Goal: Task Accomplishment & Management: Complete application form

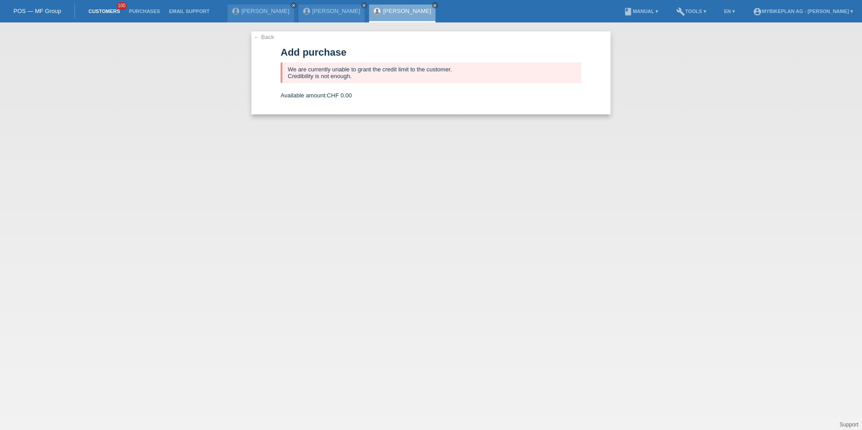
click at [106, 11] on link "Customers" at bounding box center [104, 11] width 40 height 5
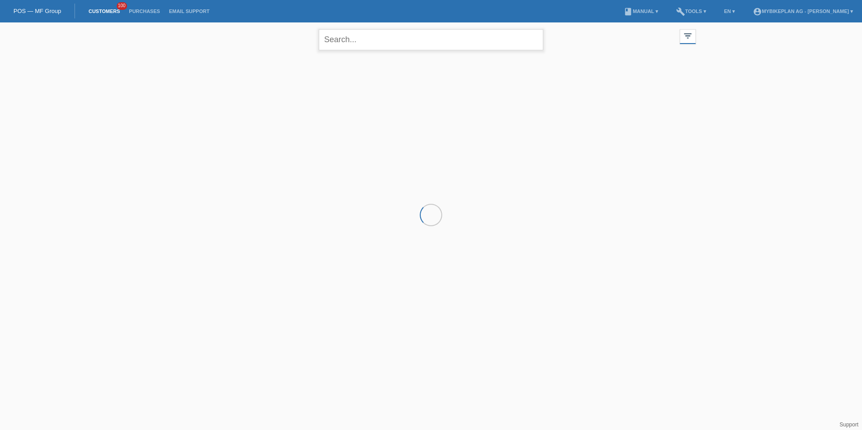
click at [358, 43] on input "text" at bounding box center [431, 39] width 225 height 21
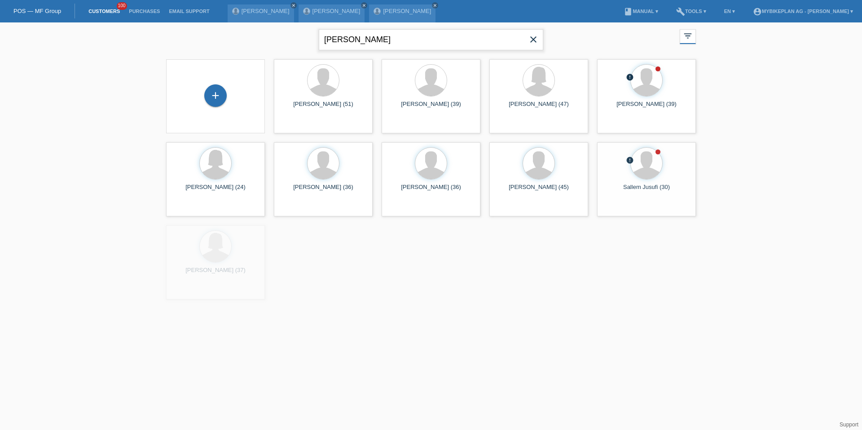
type input "braun"
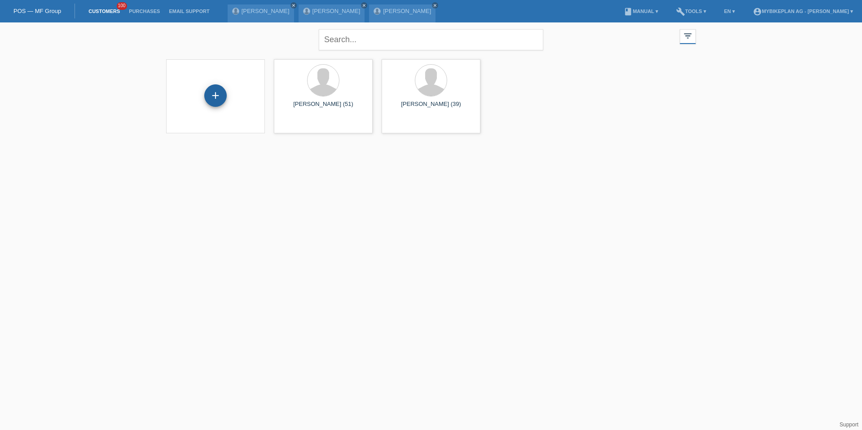
click at [220, 99] on div "+" at bounding box center [215, 95] width 22 height 22
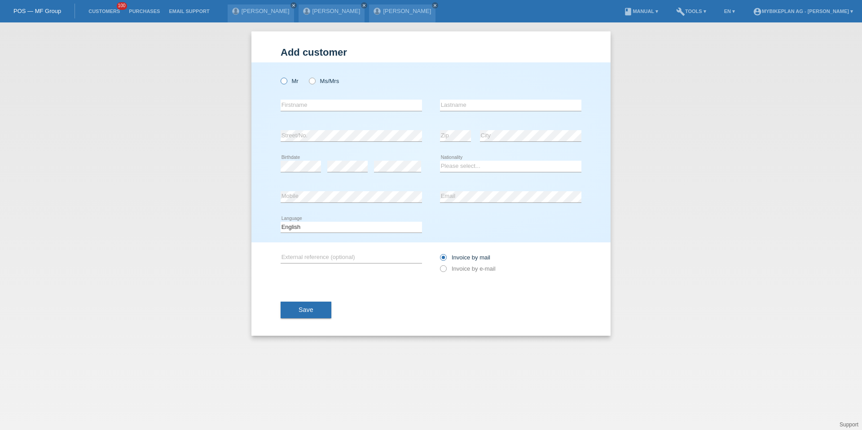
click at [293, 81] on label "Mr" at bounding box center [290, 81] width 18 height 7
click at [287, 81] on input "Mr" at bounding box center [284, 81] width 6 height 6
radio input "true"
click at [302, 102] on input "text" at bounding box center [352, 105] width 142 height 11
click at [315, 85] on div "Mr Ms/Mrs" at bounding box center [352, 81] width 142 height 18
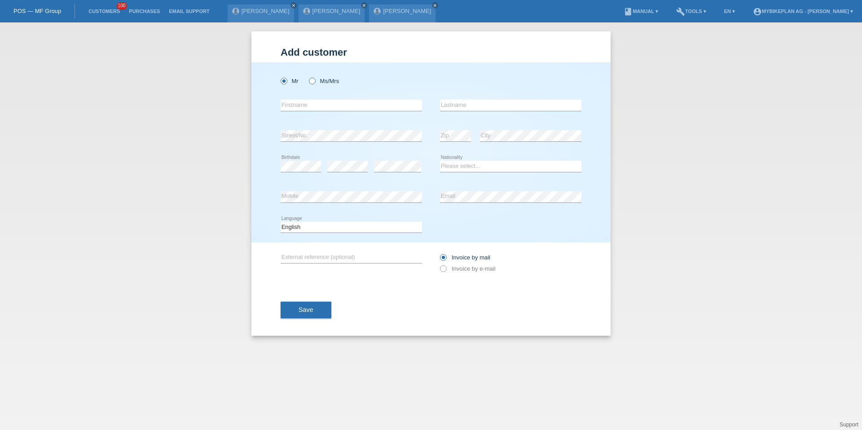
click at [308, 76] on icon at bounding box center [308, 76] width 0 height 0
click at [315, 80] on input "Ms/Mrs" at bounding box center [312, 81] width 6 height 6
radio input "true"
click at [311, 107] on input "text" at bounding box center [352, 105] width 142 height 11
type input "[PERSON_NAME]"
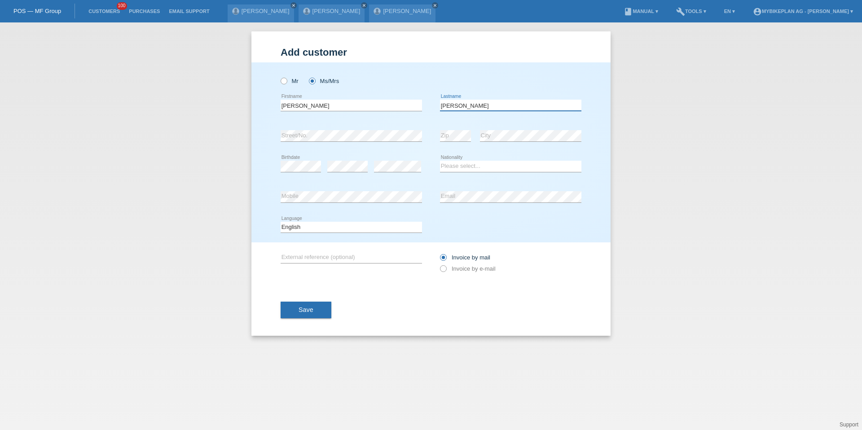
type input "[PERSON_NAME]"
select select "CH"
click at [312, 232] on select "Deutsch Français Italiano English" at bounding box center [352, 227] width 142 height 11
select select "de"
click at [473, 273] on div "Invoice by mail Invoice by e-mail" at bounding box center [511, 263] width 142 height 22
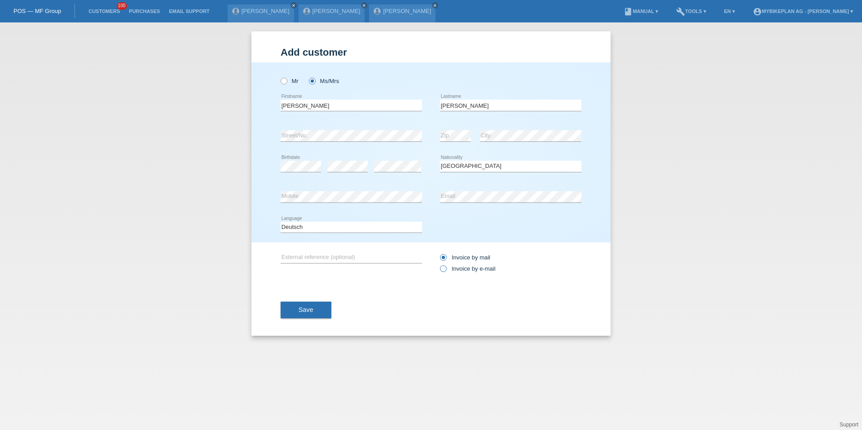
click at [476, 269] on label "Invoice by e-mail" at bounding box center [468, 268] width 56 height 7
click at [446, 269] on input "Invoice by e-mail" at bounding box center [443, 270] width 6 height 11
radio input "true"
click at [318, 304] on button "Save" at bounding box center [306, 310] width 51 height 17
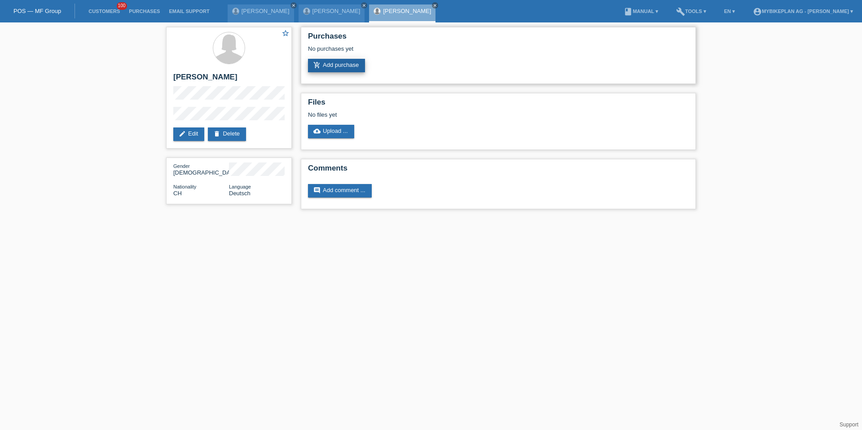
click at [346, 68] on link "add_shopping_cart Add purchase" at bounding box center [336, 65] width 57 height 13
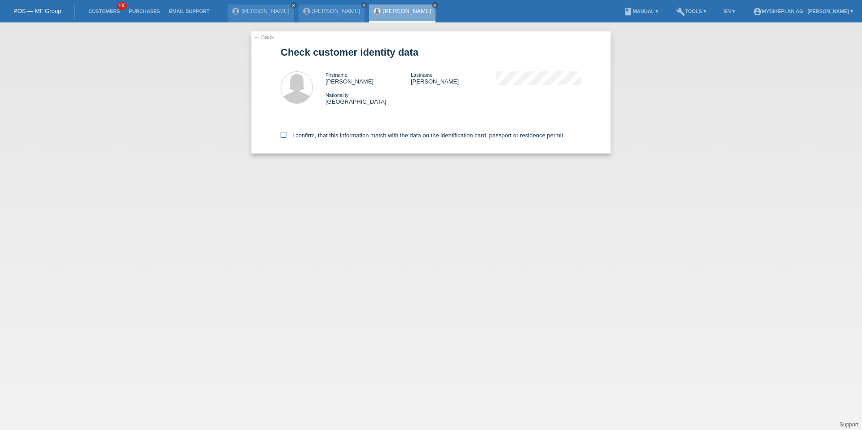
click at [329, 133] on label "I confirm, that this information match with the data on the identification card…" at bounding box center [423, 135] width 284 height 7
click at [287, 133] on input "I confirm, that this information match with the data on the identification card…" at bounding box center [284, 135] width 6 height 6
checkbox input "true"
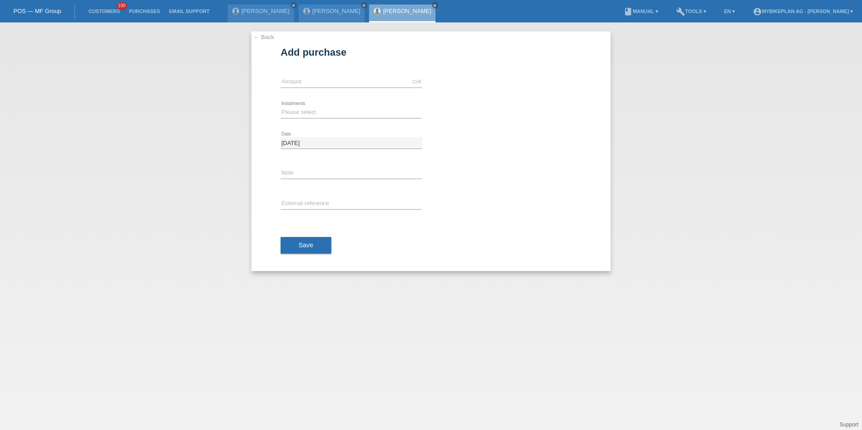
click at [342, 88] on icon at bounding box center [352, 88] width 142 height 0
click at [345, 84] on input "text" at bounding box center [352, 81] width 142 height 11
type input "15000.00"
click at [293, 110] on select "Please select 6 instalments 12 instalments 18 instalments 24 instalments 36 ins…" at bounding box center [352, 112] width 142 height 11
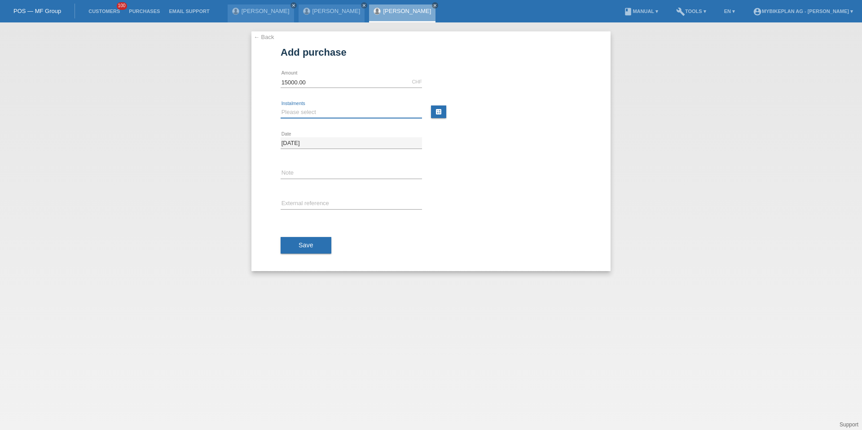
select select "488"
click at [289, 257] on div "Save" at bounding box center [431, 246] width 301 height 52
click at [304, 250] on button "Save" at bounding box center [306, 245] width 51 height 17
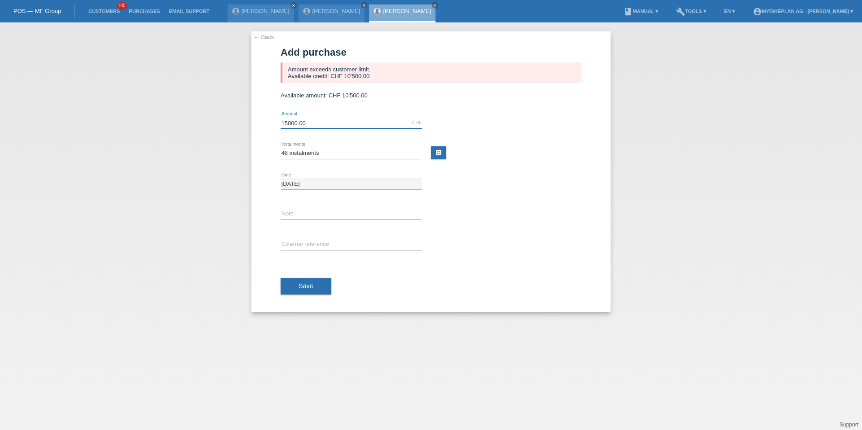
click at [307, 127] on input "15000.00" at bounding box center [352, 122] width 142 height 11
type input "10500.00"
click at [305, 280] on button "Save" at bounding box center [306, 286] width 51 height 17
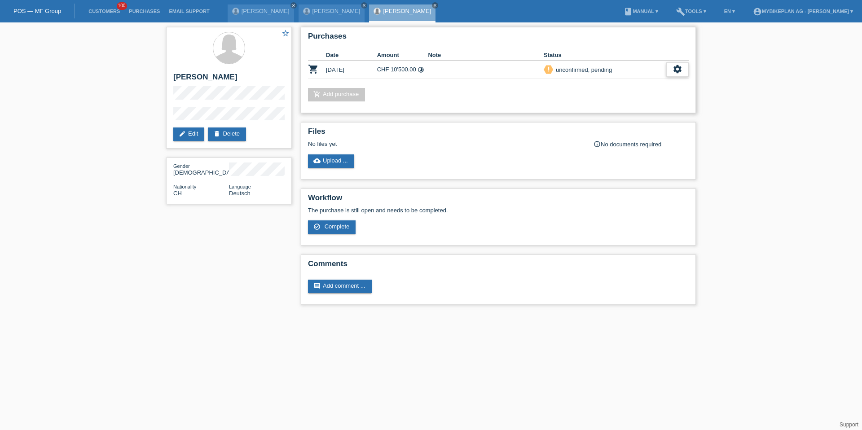
click at [678, 71] on icon "settings" at bounding box center [678, 69] width 10 height 10
click at [646, 82] on div "fullscreen Show" at bounding box center [620, 84] width 136 height 13
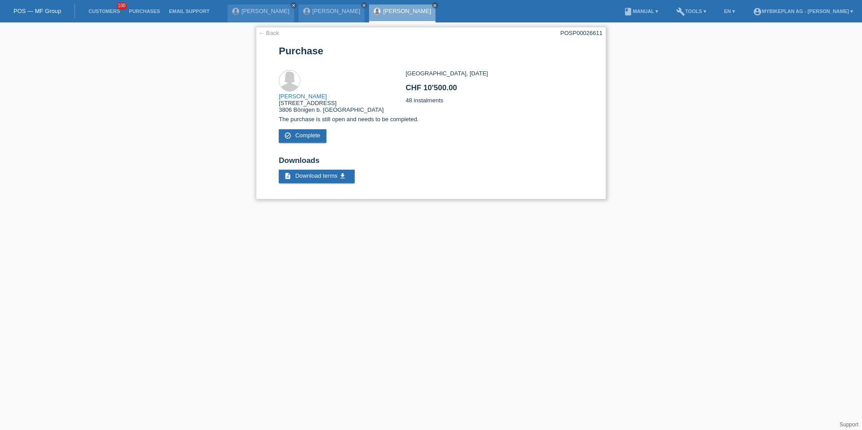
click at [564, 34] on div "POSP00026611" at bounding box center [582, 33] width 42 height 7
copy div "POSP00026611"
click at [93, 11] on link "Customers" at bounding box center [104, 11] width 40 height 5
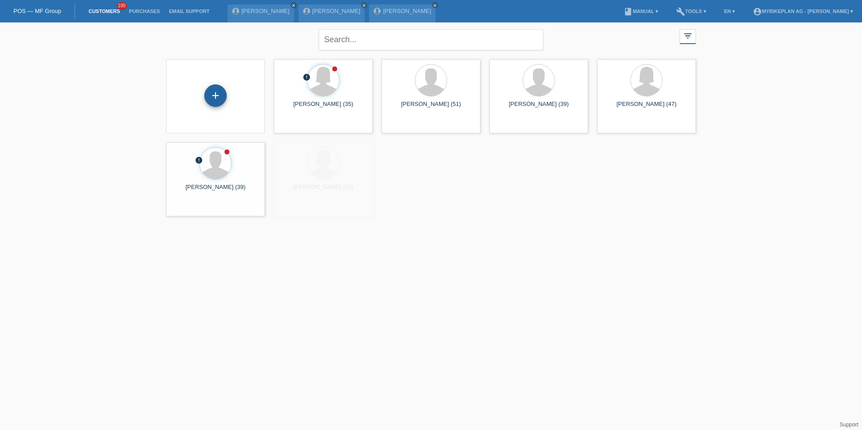
click at [208, 104] on div "+" at bounding box center [215, 95] width 22 height 22
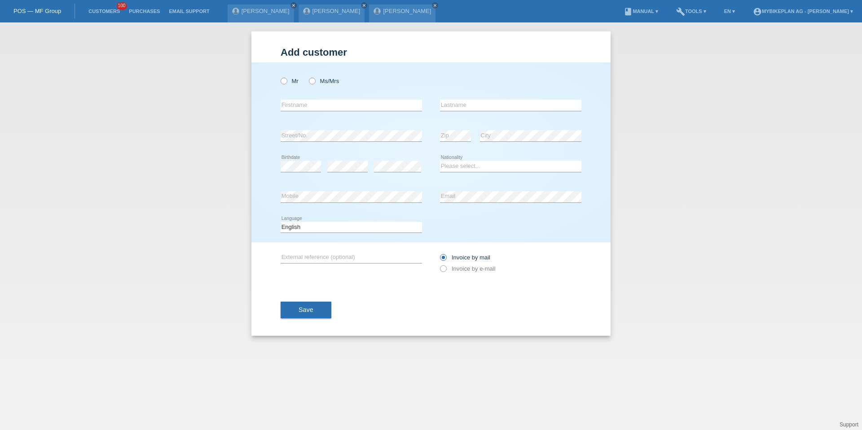
click at [319, 85] on div "Mr Ms/Mrs" at bounding box center [352, 81] width 142 height 18
click at [308, 76] on icon at bounding box center [308, 76] width 0 height 0
click at [315, 81] on input "Ms/Mrs" at bounding box center [312, 81] width 6 height 6
radio input "true"
click at [314, 104] on input "text" at bounding box center [352, 105] width 142 height 11
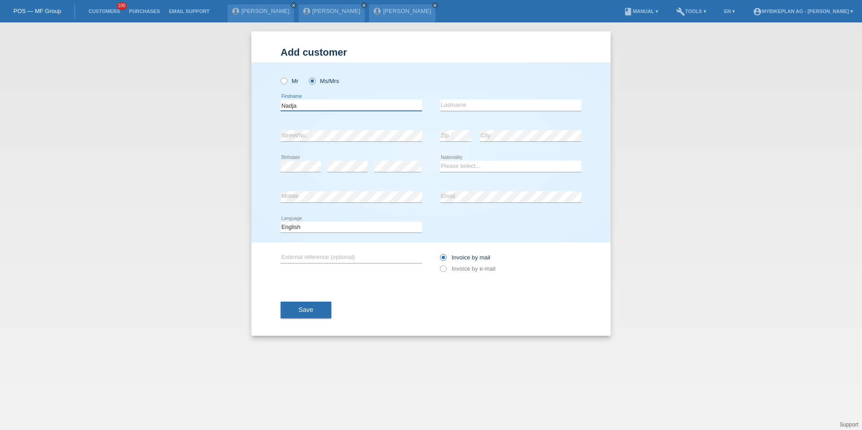
type input "Nadja"
type input "Grichting"
select select "CH"
click at [342, 231] on select "Deutsch Français Italiano English" at bounding box center [352, 227] width 142 height 11
select select "de"
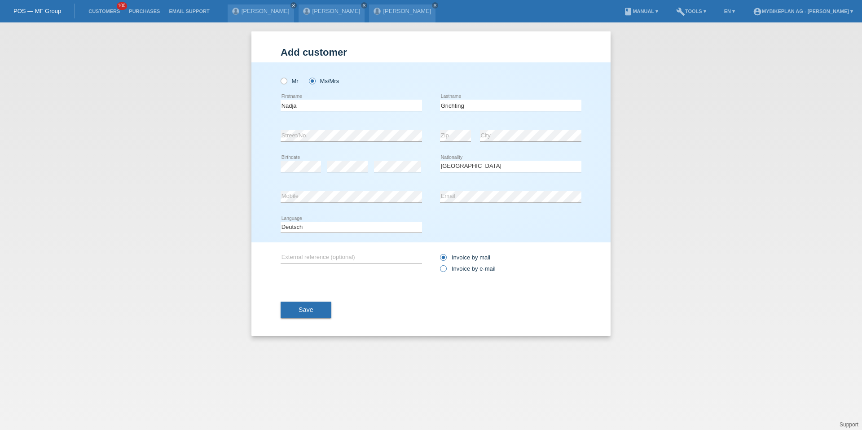
click at [453, 268] on label "Invoice by e-mail" at bounding box center [468, 268] width 56 height 7
click at [446, 268] on input "Invoice by e-mail" at bounding box center [443, 270] width 6 height 11
radio input "true"
click at [291, 299] on div "Save" at bounding box center [431, 310] width 301 height 52
click at [294, 313] on button "Save" at bounding box center [306, 310] width 51 height 17
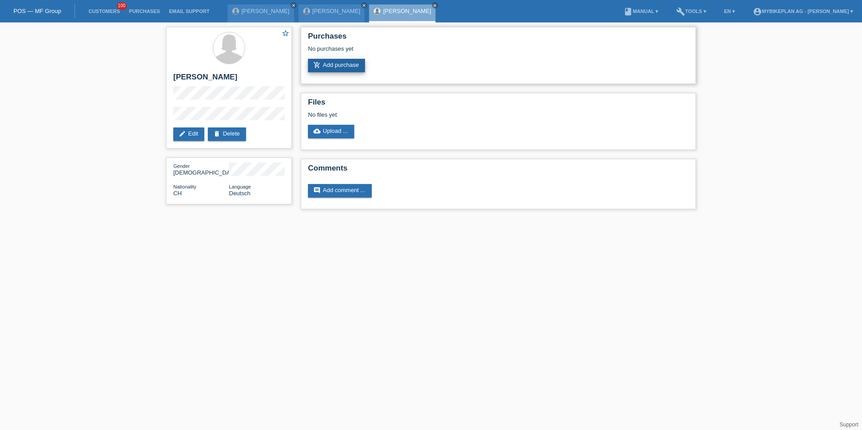
click at [352, 67] on link "add_shopping_cart Add purchase" at bounding box center [336, 65] width 57 height 13
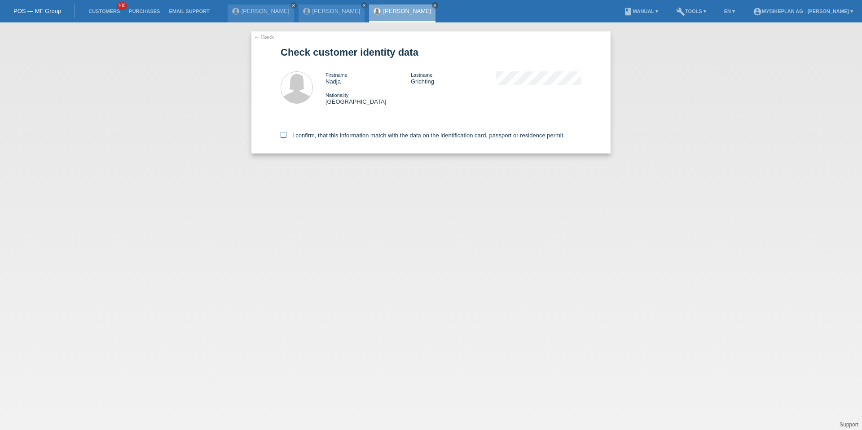
click at [461, 138] on label "I confirm, that this information match with the data on the identification card…" at bounding box center [423, 135] width 284 height 7
click at [287, 138] on input "I confirm, that this information match with the data on the identification card…" at bounding box center [284, 135] width 6 height 6
checkbox input "true"
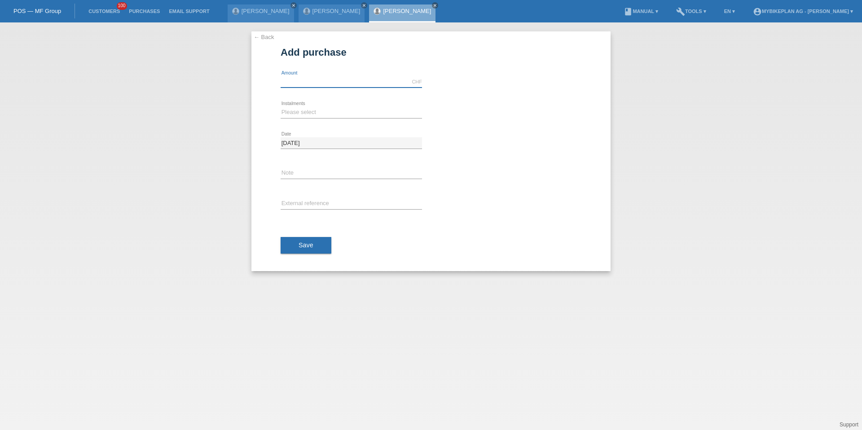
click at [338, 78] on input "text" at bounding box center [352, 81] width 142 height 11
type input "2999.00"
click at [283, 113] on select "Please select 6 instalments 12 instalments 18 instalments 24 instalments 36 ins…" at bounding box center [352, 112] width 142 height 11
select select "487"
click at [291, 203] on input "text" at bounding box center [352, 204] width 142 height 11
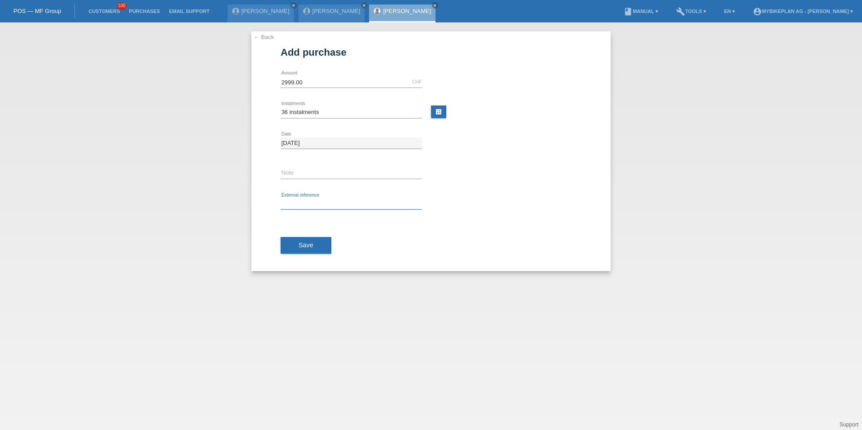
paste input "42826982494"
type input "42826982494"
click at [293, 237] on button "Save" at bounding box center [306, 245] width 51 height 17
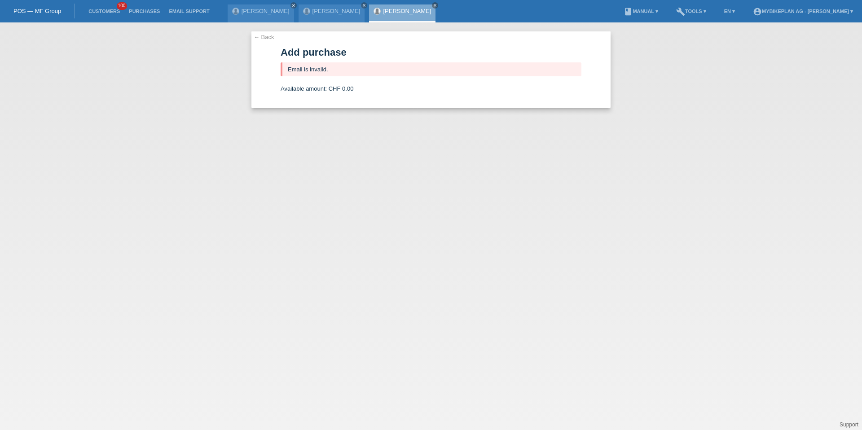
click at [265, 38] on link "← Back" at bounding box center [264, 37] width 21 height 7
click at [265, 121] on div "← Back Add purchase Email is invalid. Available amount: CHF 0.00 2999.00 CHF er…" at bounding box center [431, 226] width 862 height 408
click at [385, 10] on link "[PERSON_NAME]" at bounding box center [407, 11] width 48 height 7
click at [94, 15] on li "Customers 100" at bounding box center [104, 11] width 40 height 23
click at [96, 14] on li "Customers 100" at bounding box center [104, 11] width 40 height 23
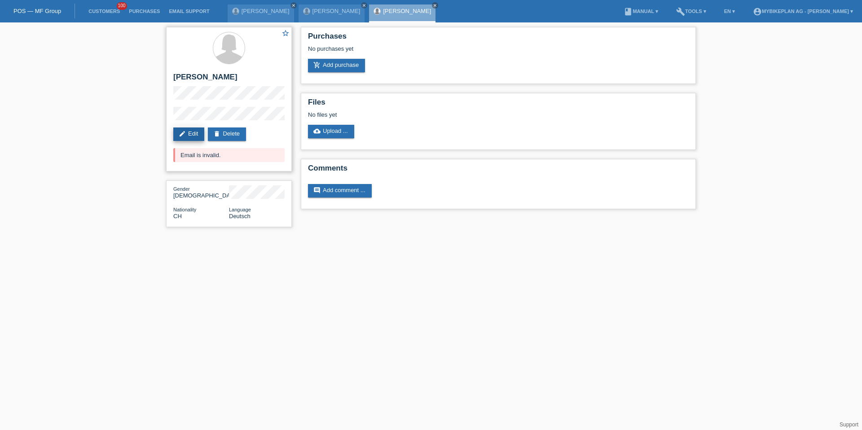
click at [188, 137] on link "edit Edit" at bounding box center [188, 134] width 31 height 13
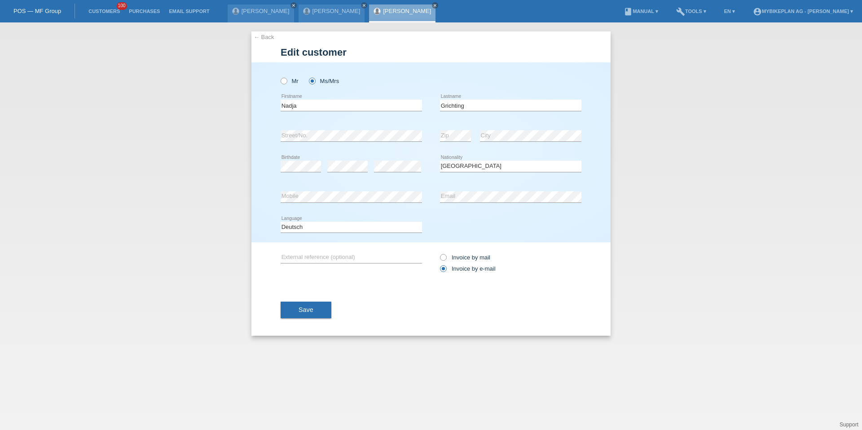
select select "CH"
click at [319, 312] on button "Save" at bounding box center [306, 310] width 51 height 17
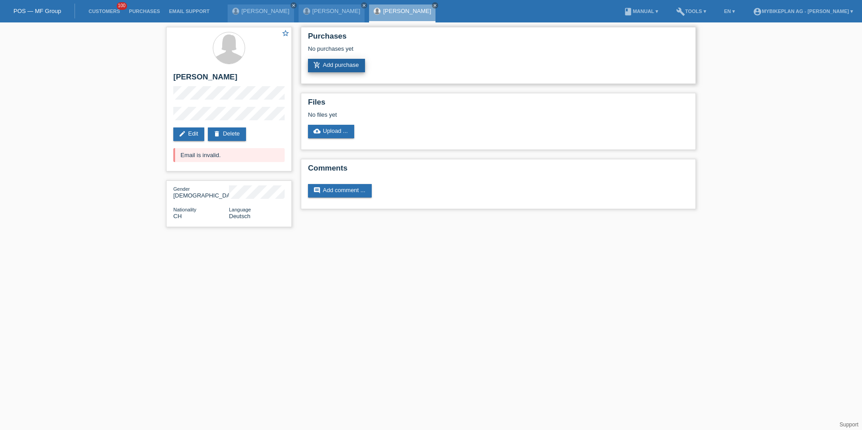
click at [342, 66] on link "add_shopping_cart Add purchase" at bounding box center [336, 65] width 57 height 13
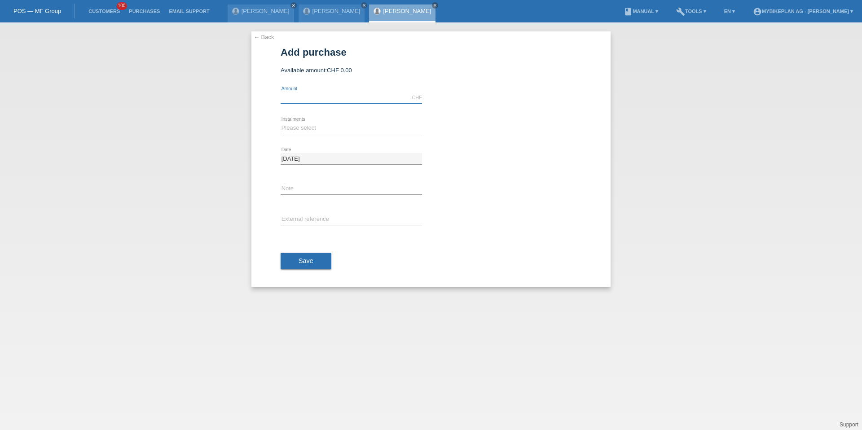
click at [326, 93] on input "text" at bounding box center [352, 97] width 142 height 11
type input "2999.00"
click at [301, 129] on select "Please select 6 instalments 12 instalments 18 instalments 24 instalments 36 ins…" at bounding box center [352, 128] width 142 height 11
select select "487"
click at [324, 221] on input "text" at bounding box center [352, 219] width 142 height 11
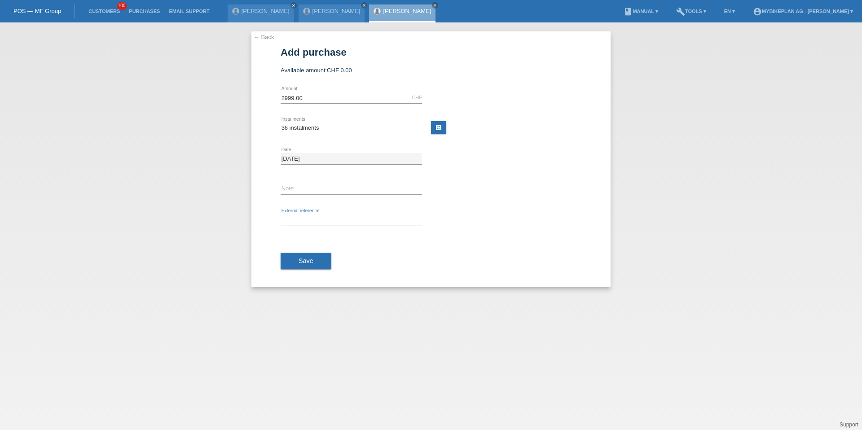
paste input "42826982494"
type input "42826982494"
click at [300, 261] on span "Save" at bounding box center [306, 260] width 15 height 7
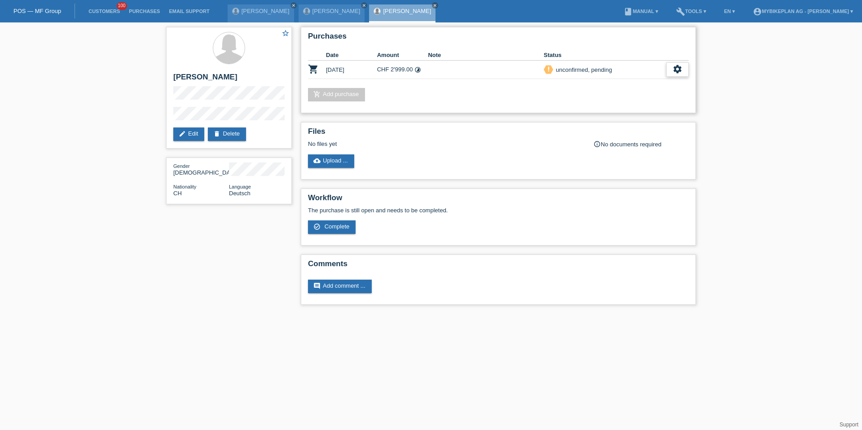
click at [678, 71] on icon "settings" at bounding box center [678, 69] width 10 height 10
click at [658, 83] on div "fullscreen Show" at bounding box center [620, 84] width 136 height 13
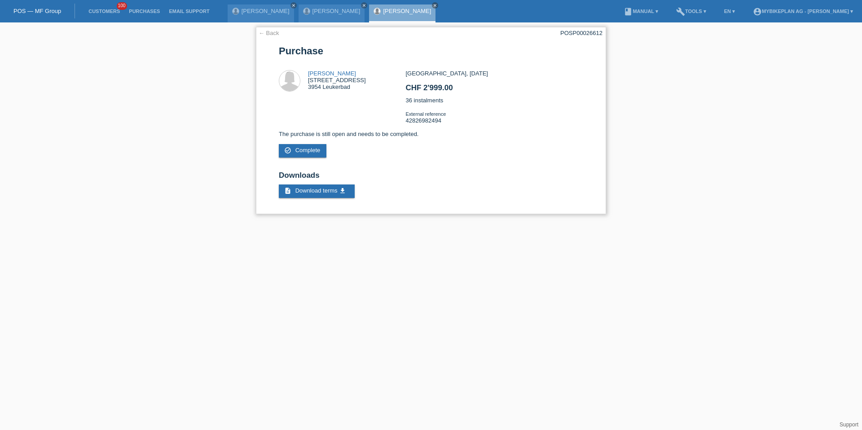
click at [589, 35] on div "POSP00026612" at bounding box center [582, 33] width 42 height 7
copy div "POSP00026612"
